Goal: Task Accomplishment & Management: Use online tool/utility

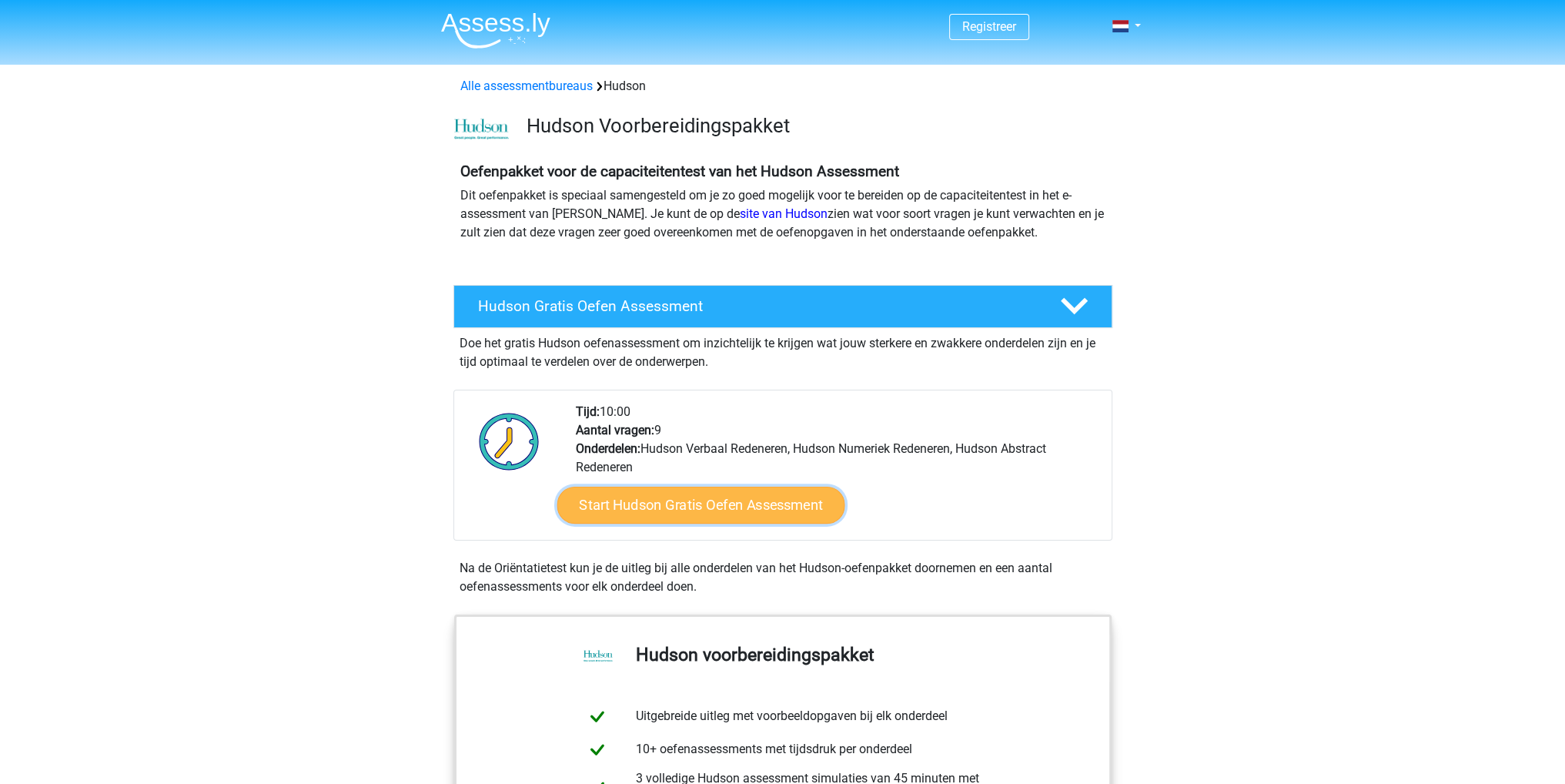
click at [694, 506] on link "Start Hudson Gratis Oefen Assessment" at bounding box center [701, 505] width 288 height 37
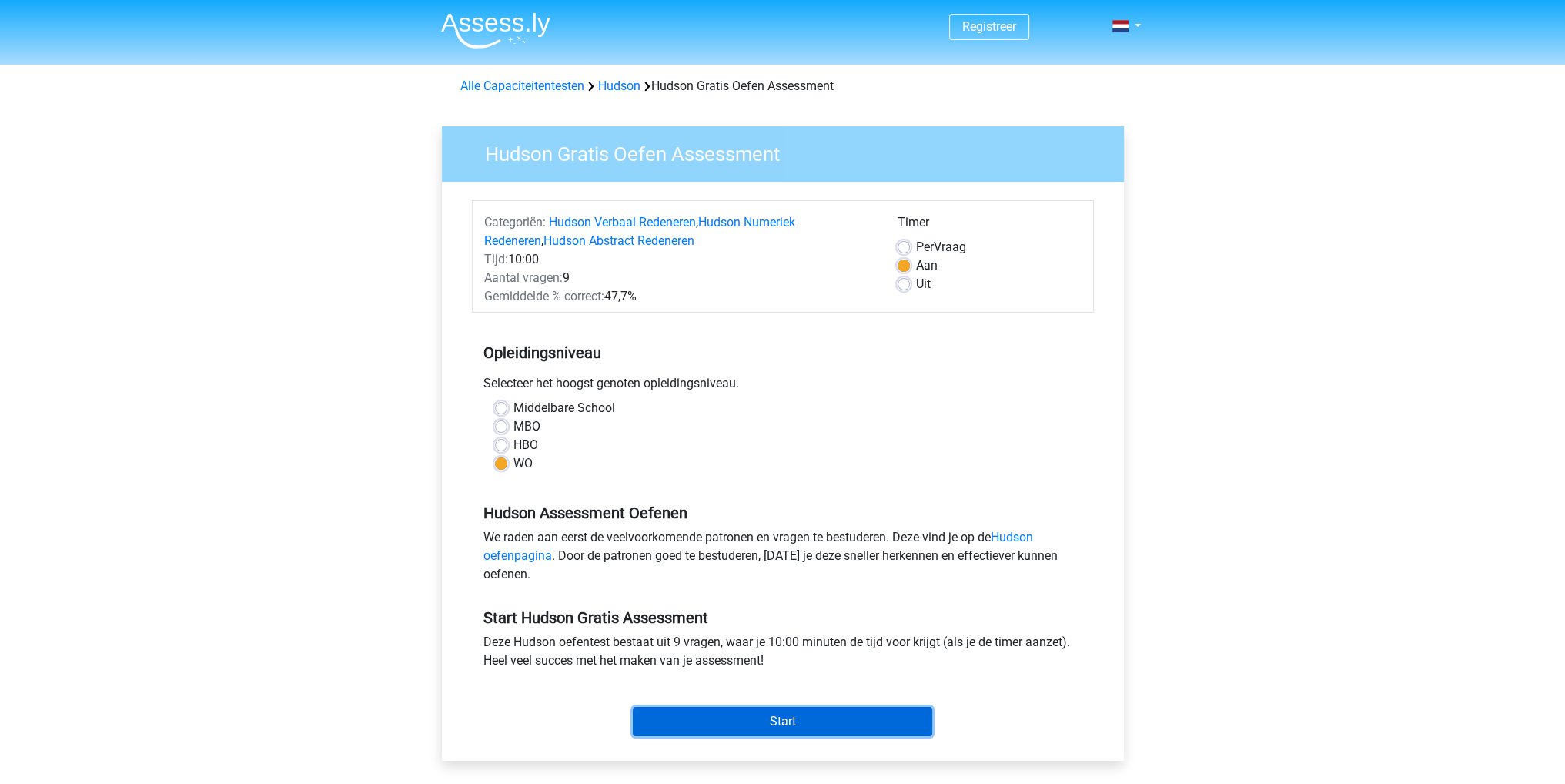
click at [793, 717] on input "Start" at bounding box center [782, 720] width 299 height 29
